Goal: Task Accomplishment & Management: Find specific page/section

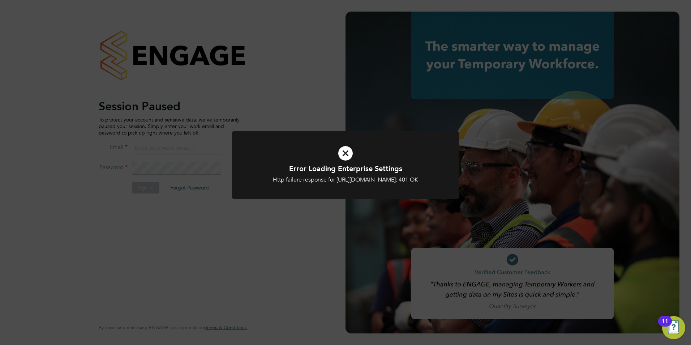
type input "[PERSON_NAME][EMAIL_ADDRESS][DOMAIN_NAME]"
click at [252, 208] on div "Error Loading Enterprise Settings Http failure response for [URL][DOMAIN_NAME]:…" at bounding box center [345, 169] width 227 height 76
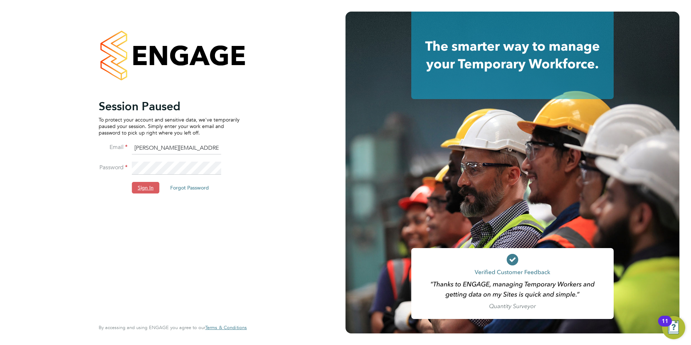
click at [132, 190] on button "Sign In" at bounding box center [145, 188] width 27 height 12
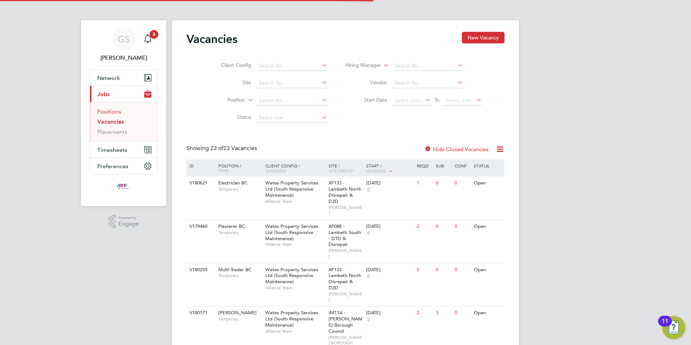
click at [111, 112] on link "Positions" at bounding box center [109, 111] width 24 height 7
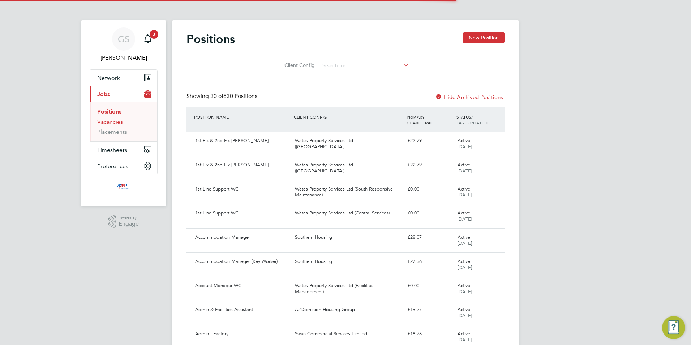
click at [114, 122] on link "Vacancies" at bounding box center [110, 121] width 26 height 7
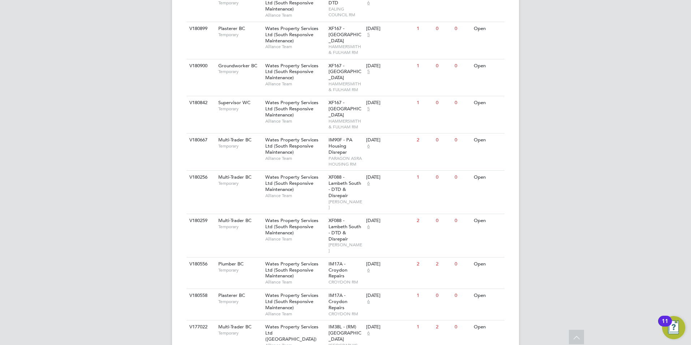
scroll to position [632, 0]
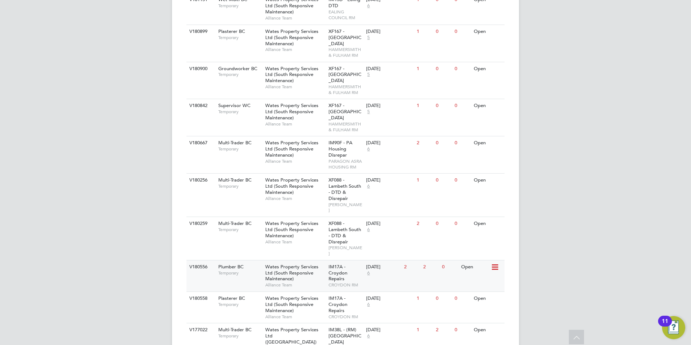
click at [281, 264] on span "Wates Property Services Ltd (South Responsive Maintenance)" at bounding box center [291, 273] width 53 height 18
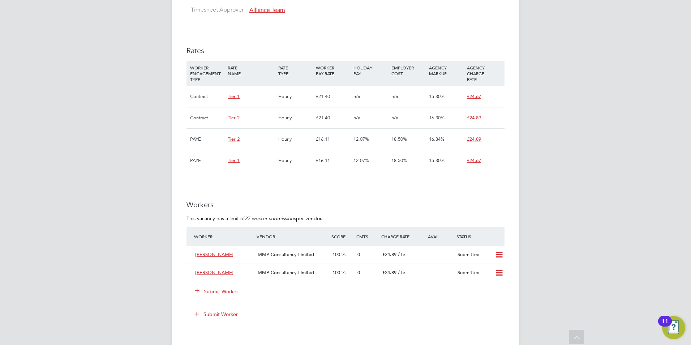
scroll to position [434, 0]
